Goal: Book appointment/travel/reservation

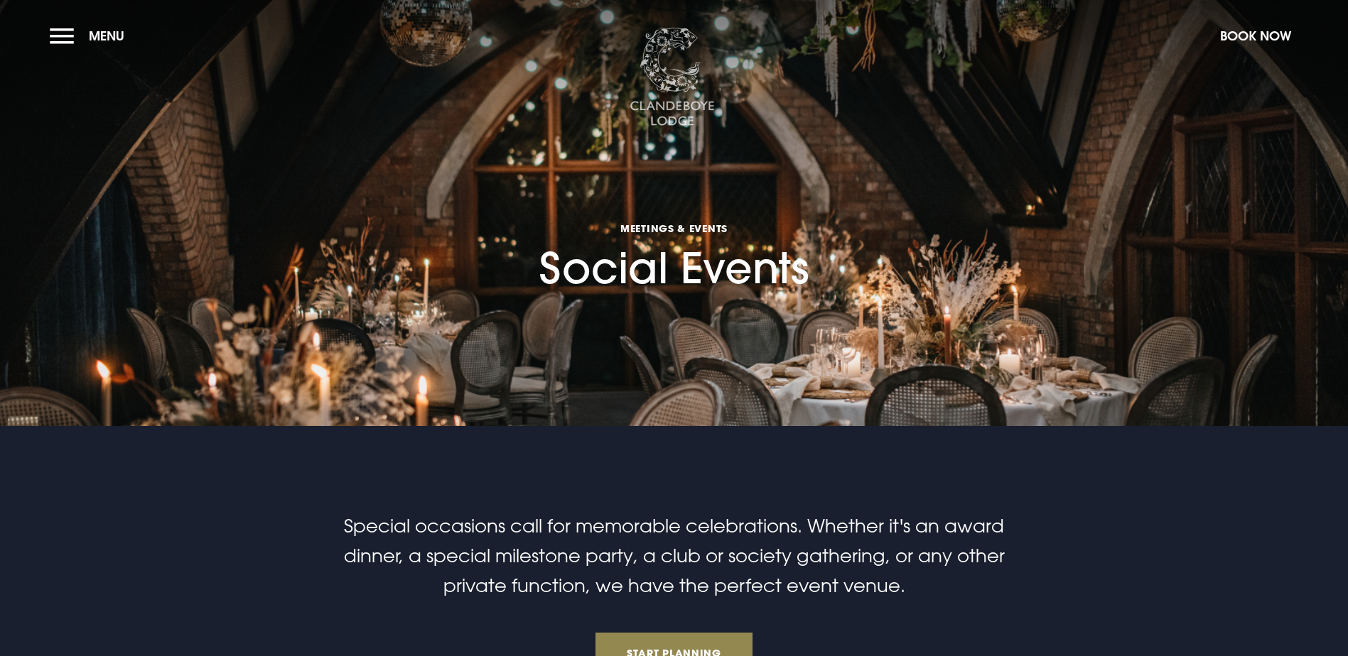
click at [658, 67] on img at bounding box center [671, 77] width 85 height 99
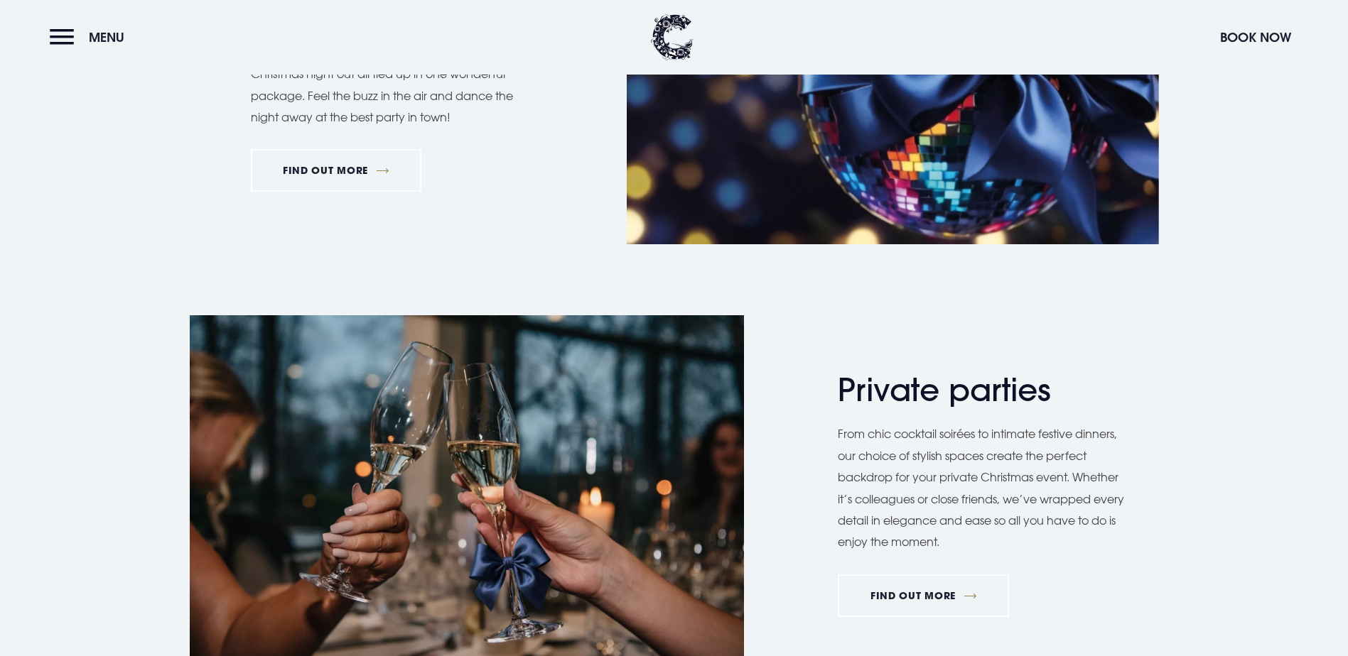
scroll to position [881, 0]
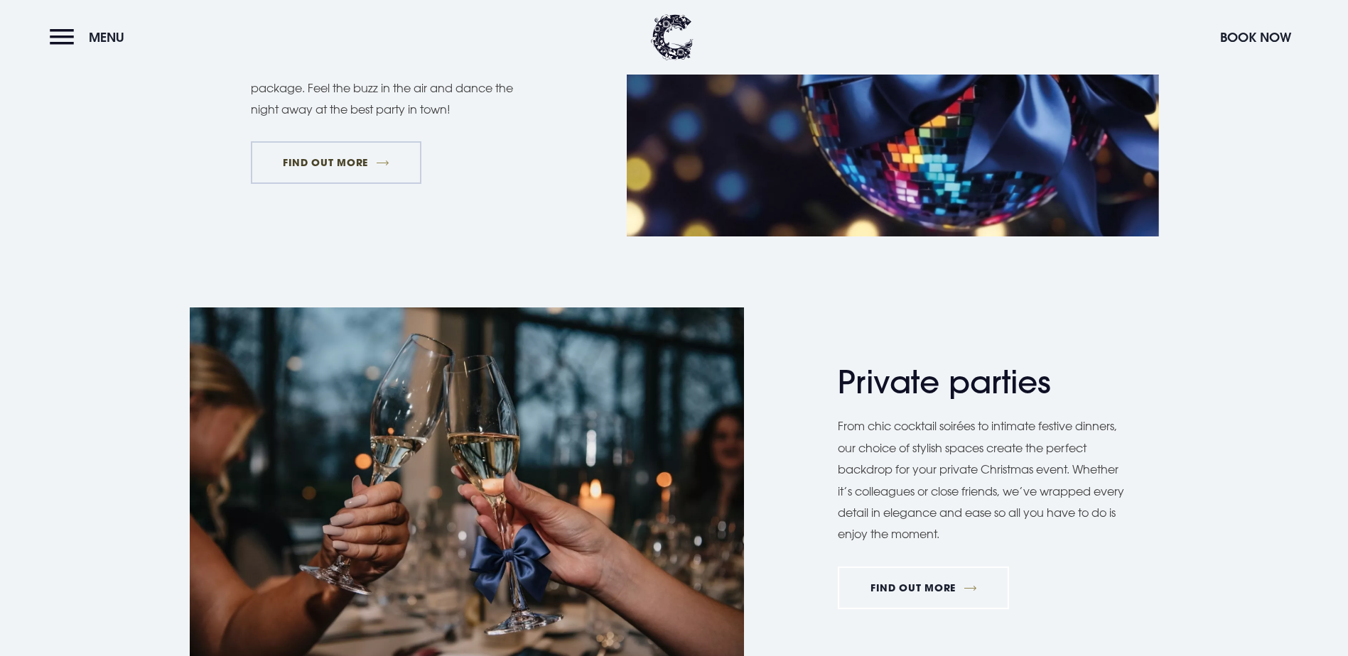
click at [315, 184] on link "FIND OUT MORE" at bounding box center [336, 162] width 171 height 43
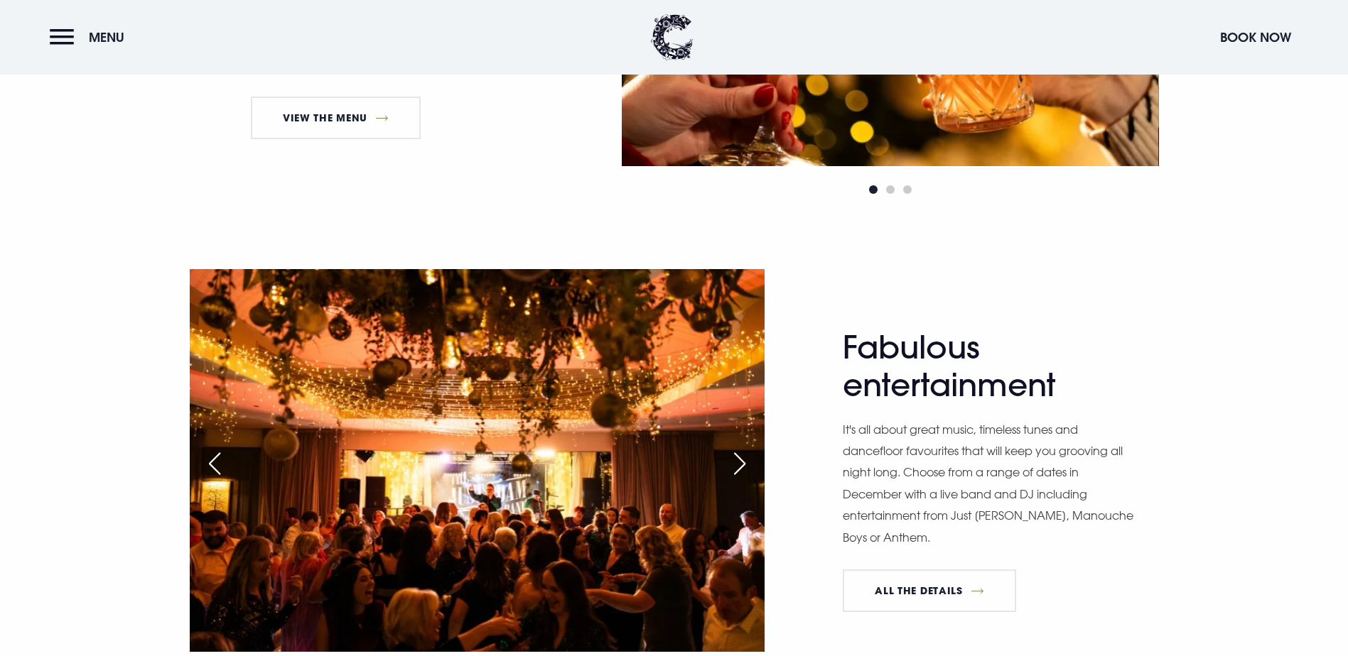
scroll to position [966, 0]
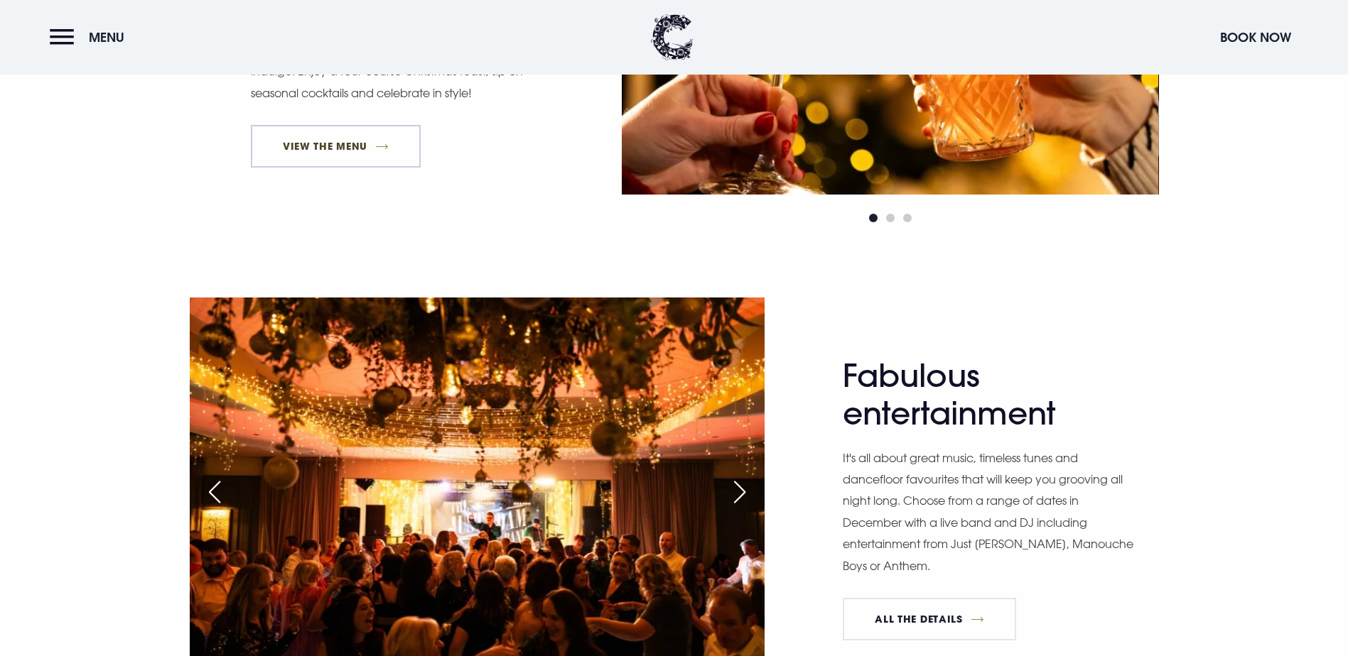
click at [319, 168] on link "View The Menu" at bounding box center [336, 146] width 170 height 43
